Goal: Transaction & Acquisition: Purchase product/service

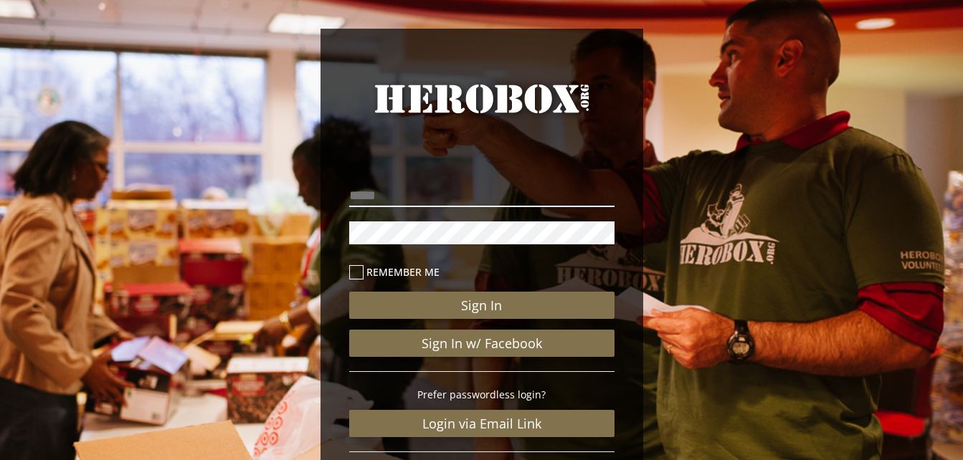
type input "**********"
click at [536, 277] on label "Remember me" at bounding box center [481, 272] width 265 height 16
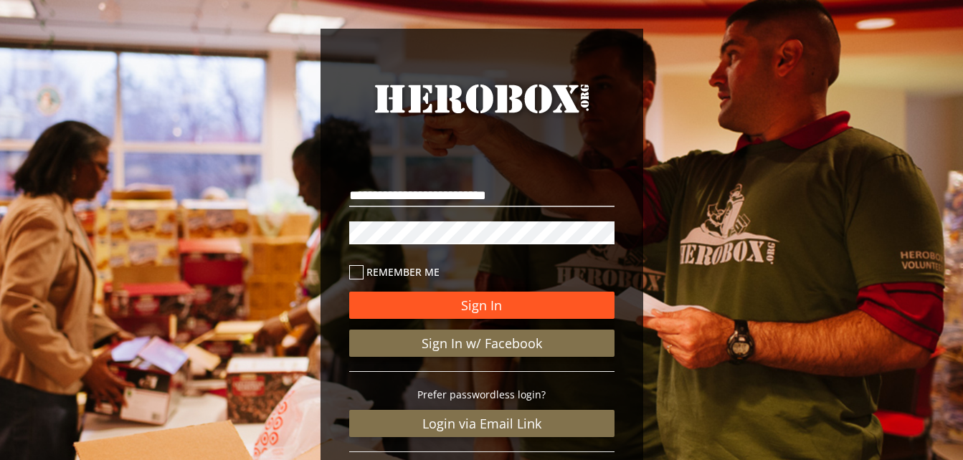
click at [546, 310] on button "Sign In" at bounding box center [481, 305] width 265 height 27
click at [391, 300] on button "Sign In" at bounding box center [481, 305] width 265 height 27
click at [427, 308] on button "Sign In" at bounding box center [481, 305] width 265 height 27
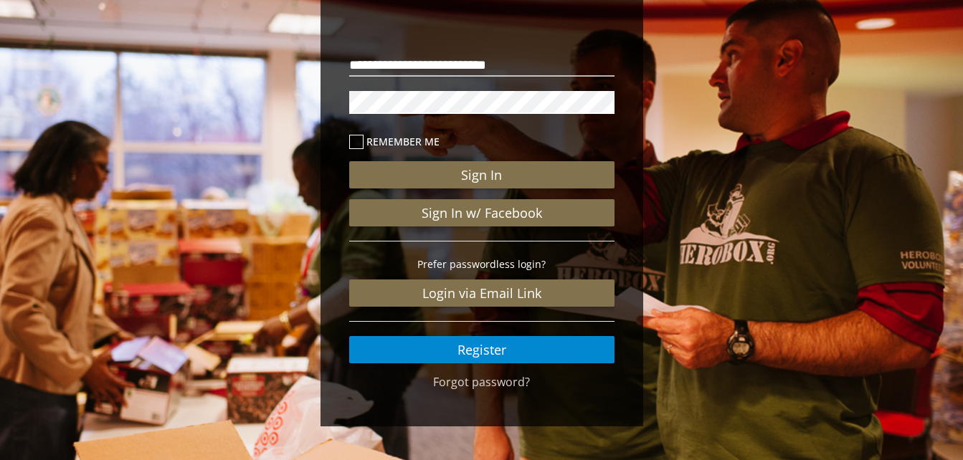
scroll to position [133, 0]
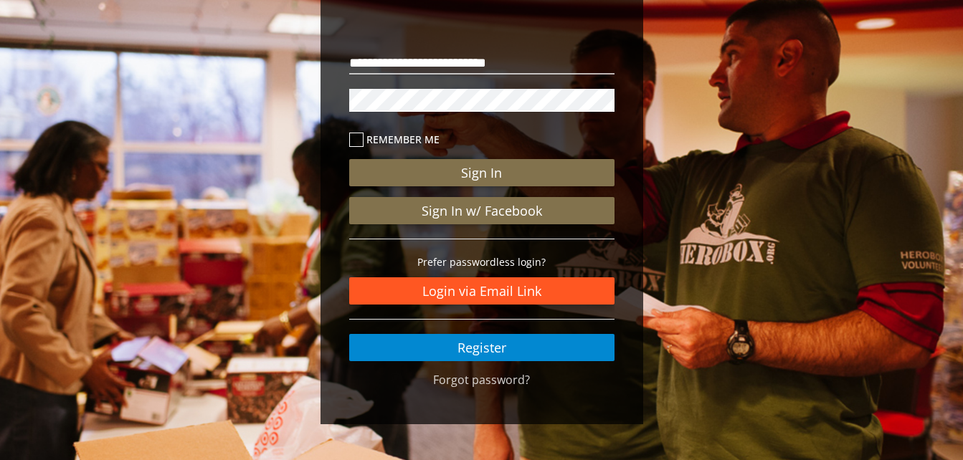
click at [536, 287] on link "Login via Email Link" at bounding box center [481, 290] width 265 height 27
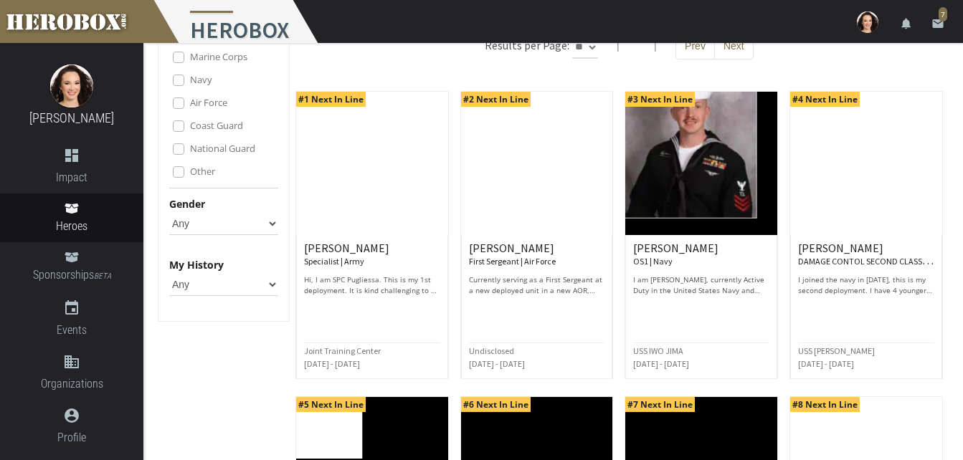
scroll to position [96, 0]
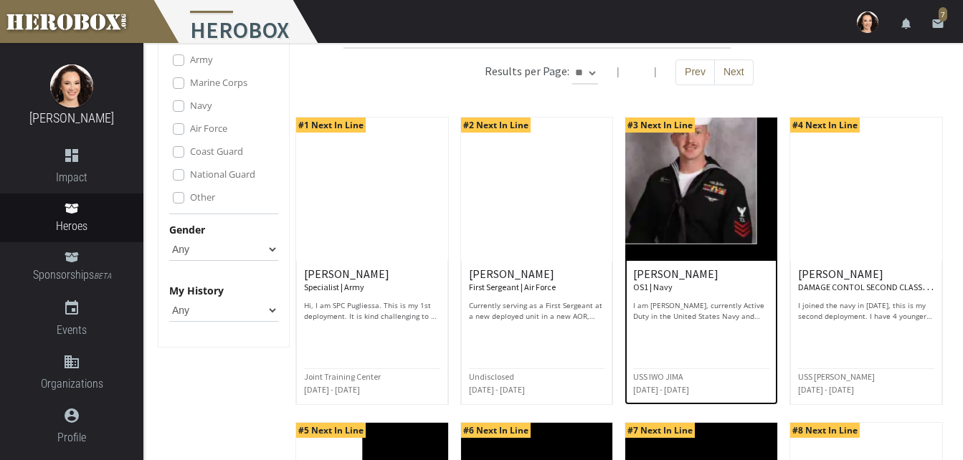
click at [703, 196] on img at bounding box center [701, 189] width 152 height 143
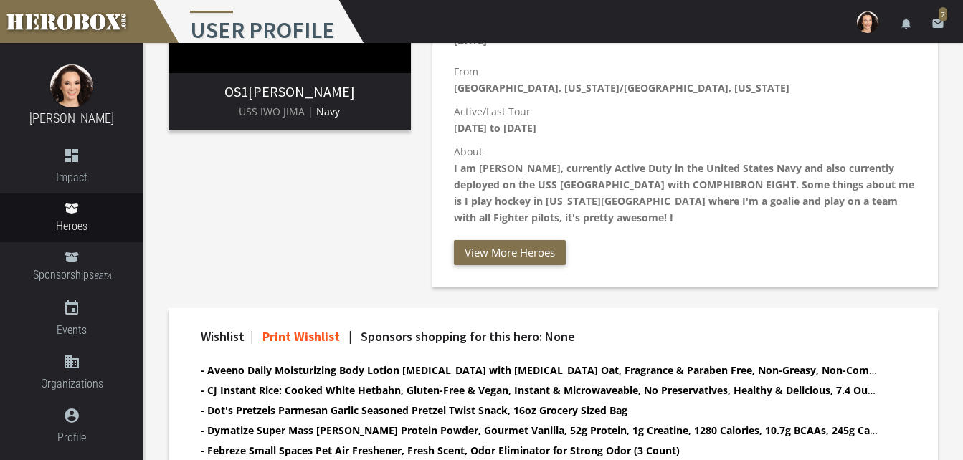
scroll to position [264, 0]
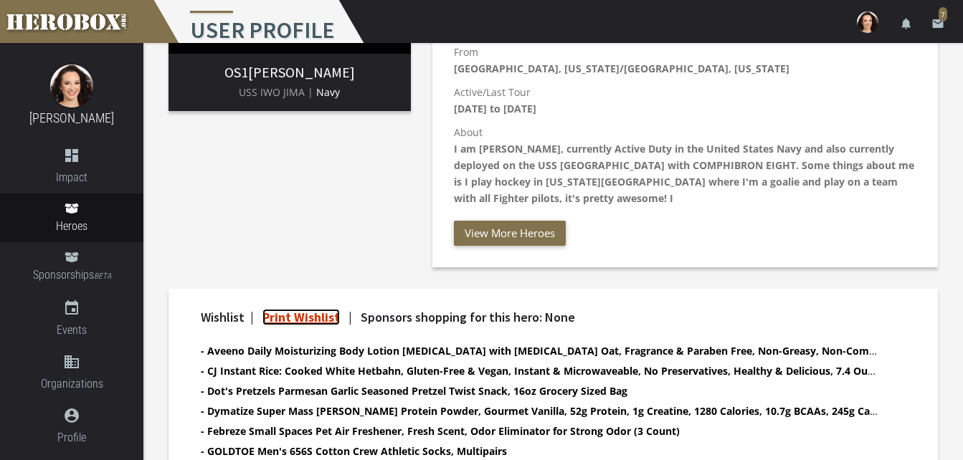
click at [335, 320] on link "Print Wishlist" at bounding box center [300, 317] width 77 height 16
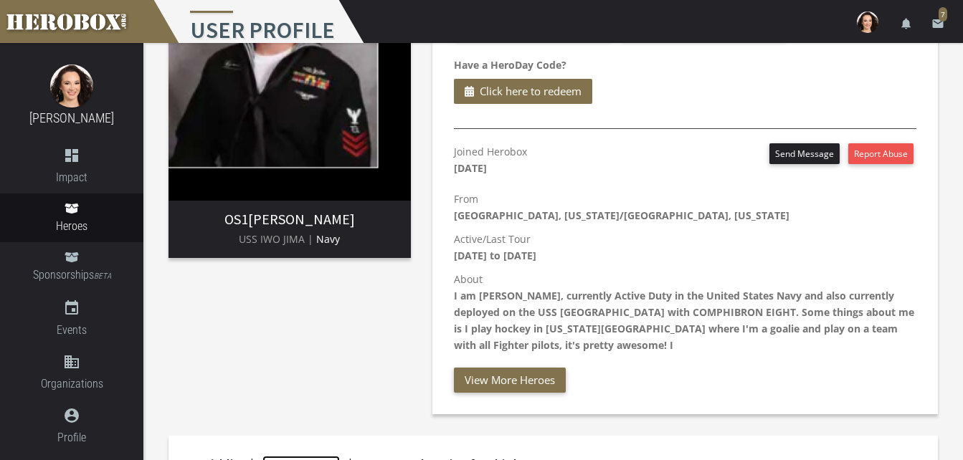
scroll to position [0, 0]
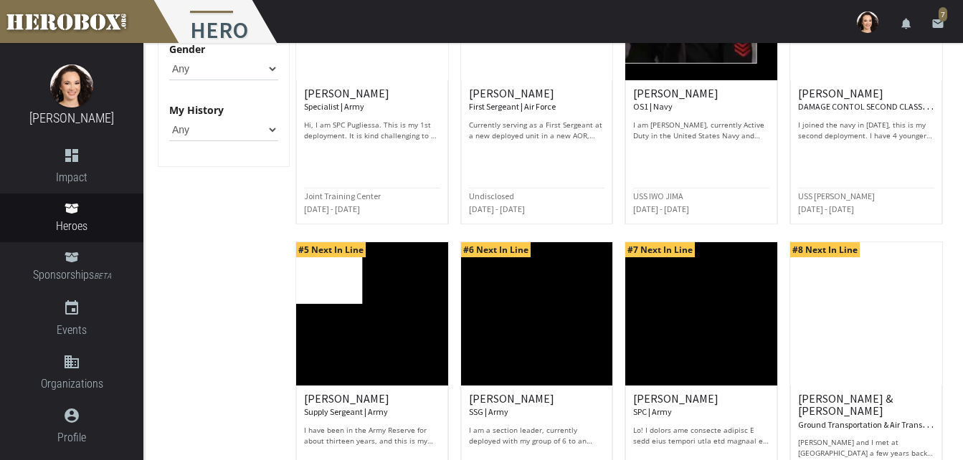
scroll to position [281, 0]
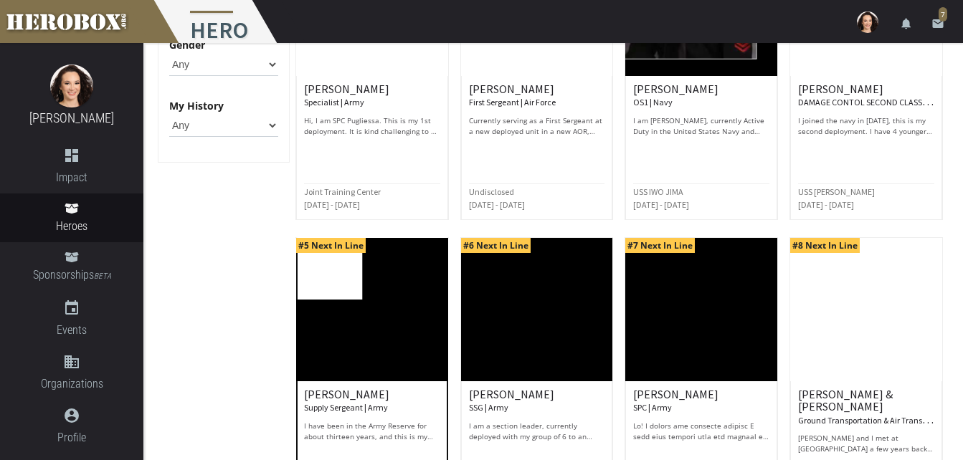
click at [349, 299] on img at bounding box center [372, 309] width 152 height 143
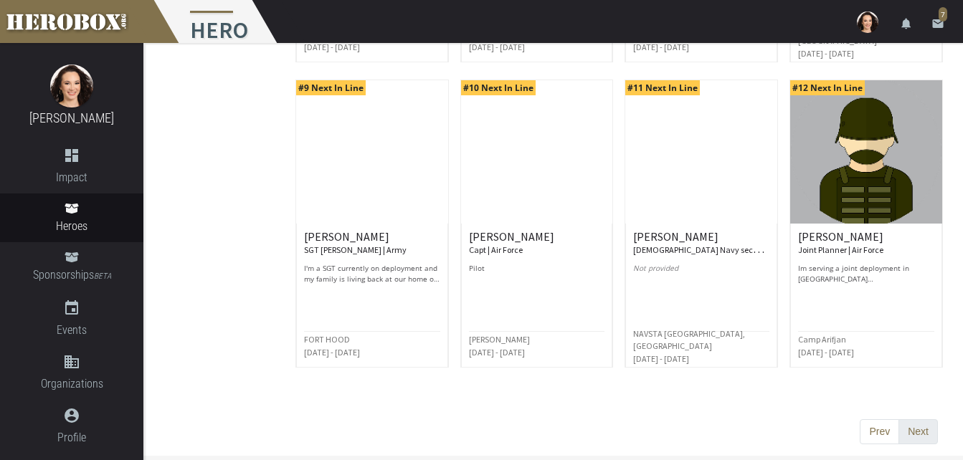
click at [929, 433] on button "Next" at bounding box center [917, 432] width 39 height 26
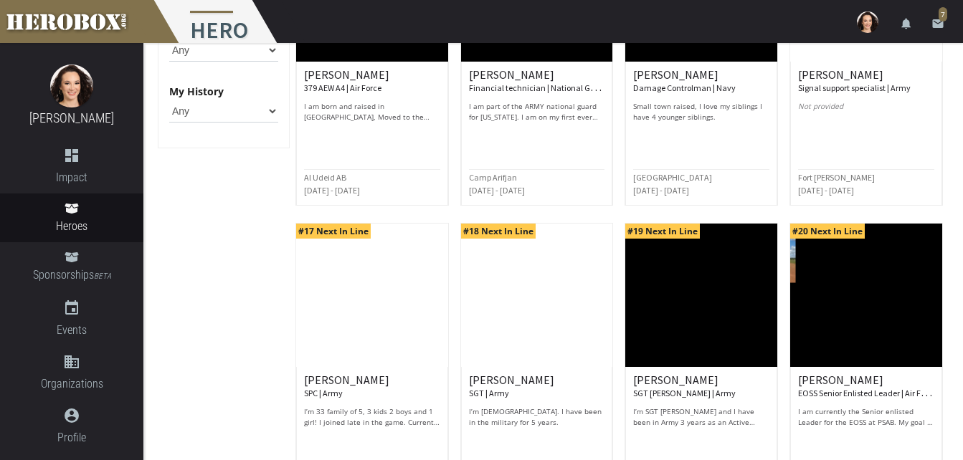
scroll to position [339, 0]
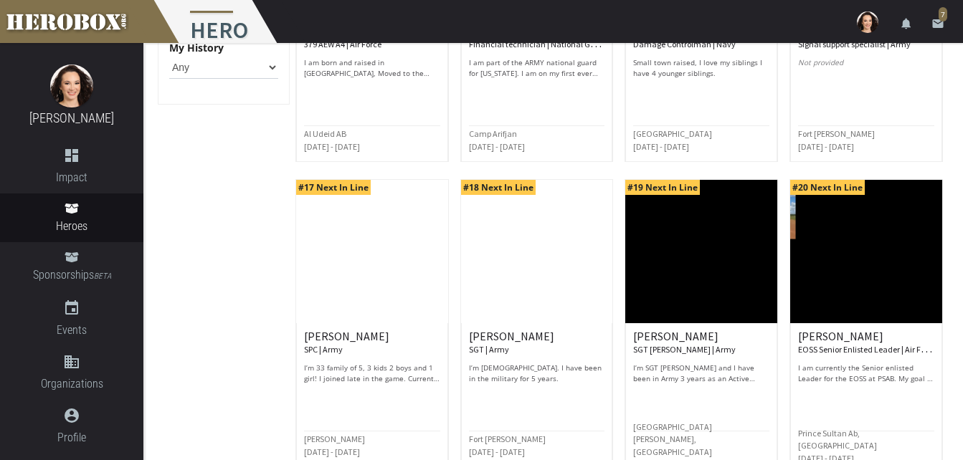
click at [882, 254] on img at bounding box center [866, 251] width 152 height 143
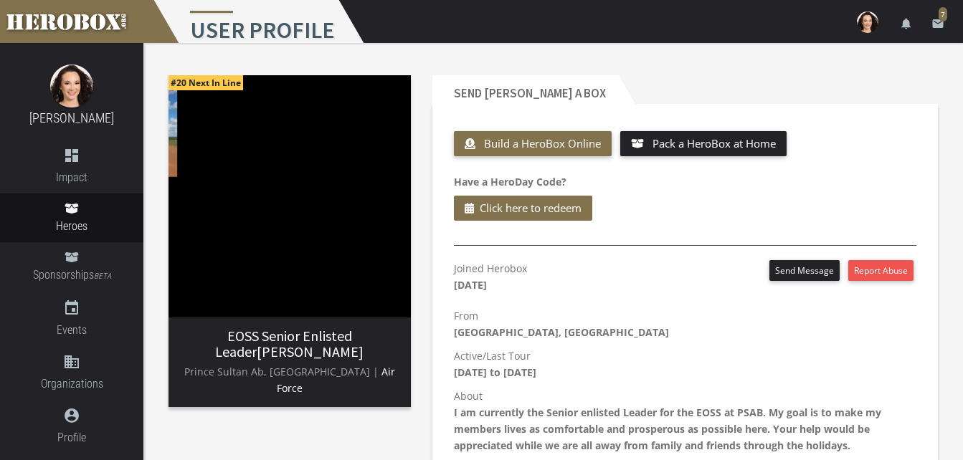
click at [168, 133] on img at bounding box center [289, 196] width 242 height 242
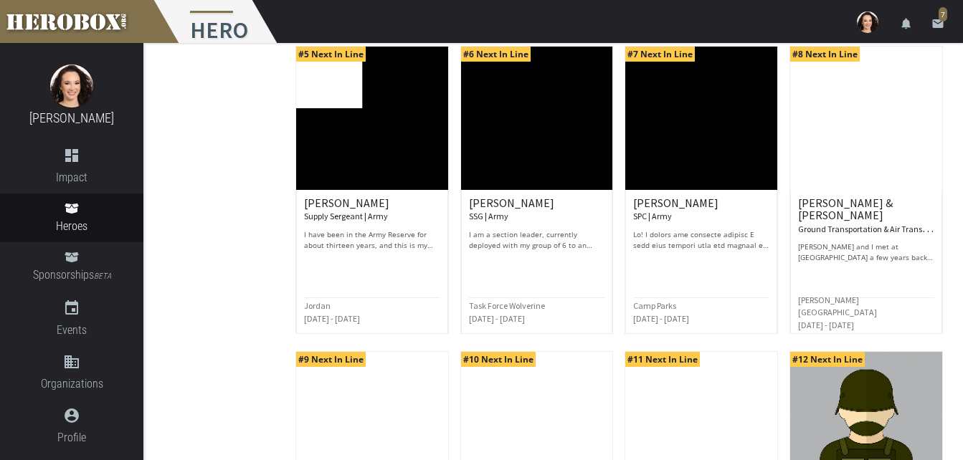
scroll to position [744, 0]
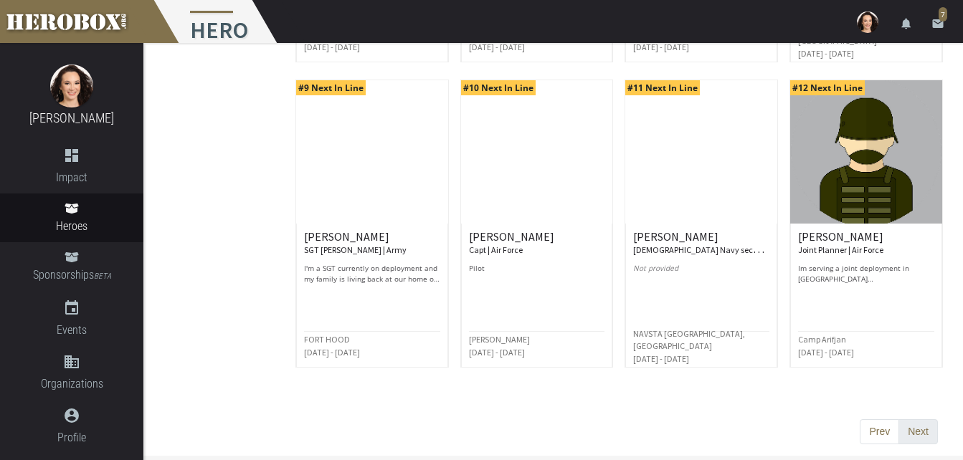
click at [930, 431] on button "Next" at bounding box center [917, 432] width 39 height 26
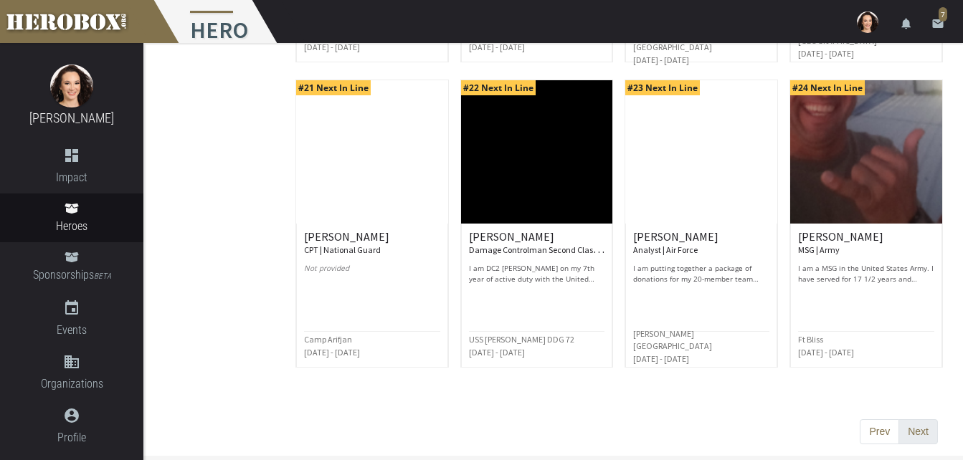
click at [920, 432] on button "Next" at bounding box center [917, 432] width 39 height 26
